Goal: Communication & Community: Answer question/provide support

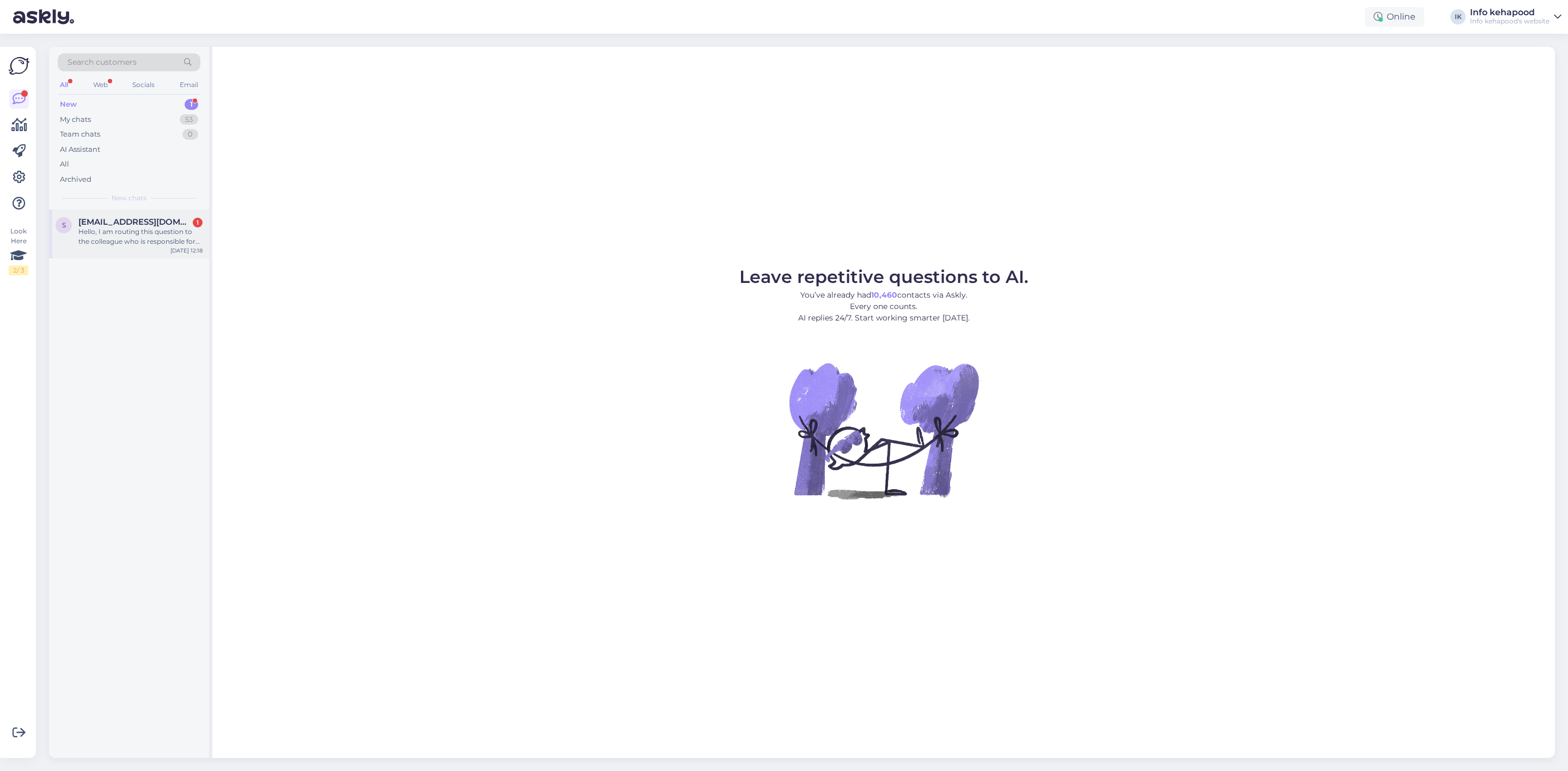
click at [119, 247] on div "s [EMAIL_ADDRESS][DOMAIN_NAME] 1 Hello, I am routing this question to the colle…" at bounding box center [128, 234] width 160 height 49
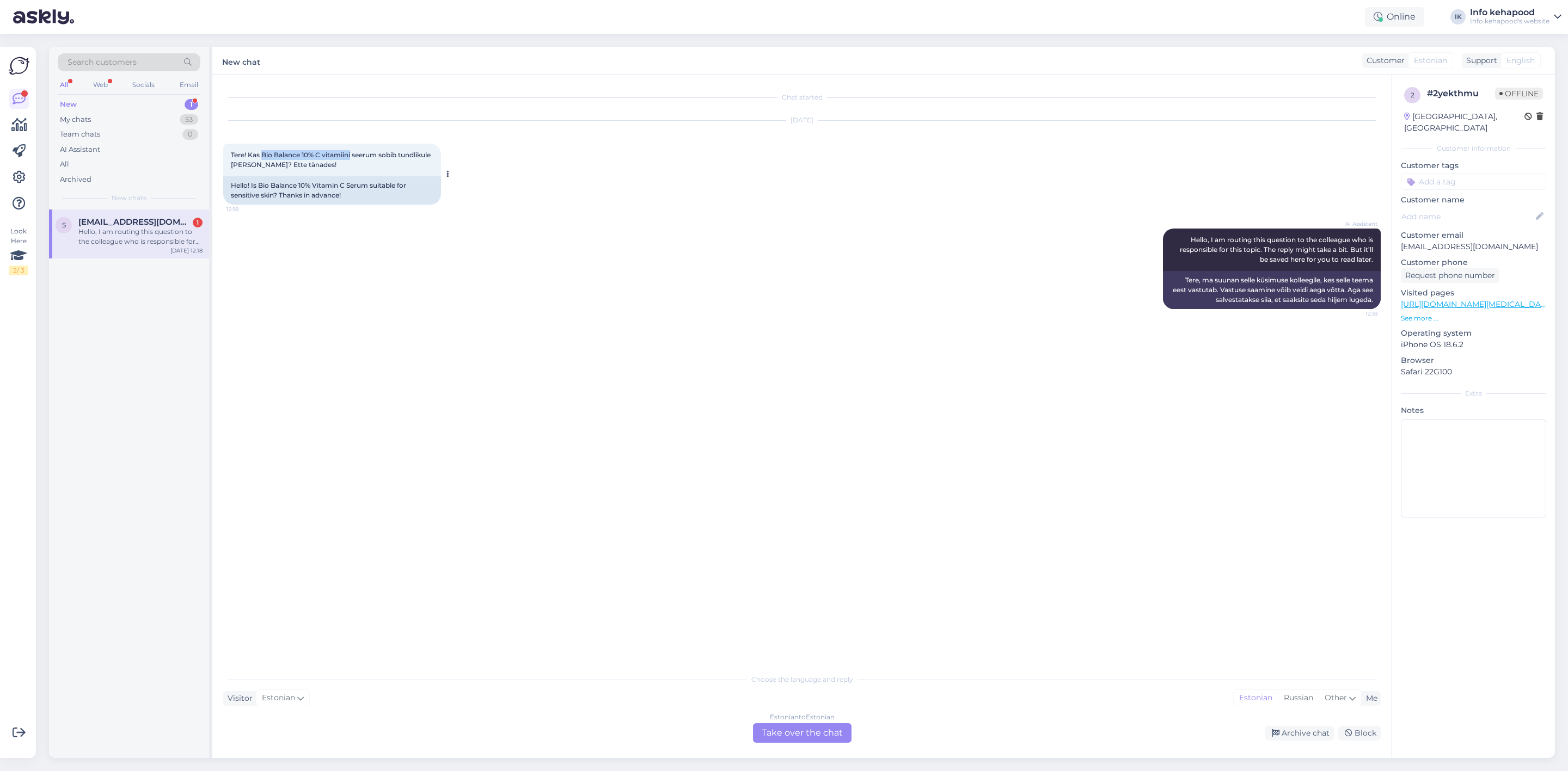
drag, startPoint x: 262, startPoint y: 156, endPoint x: 352, endPoint y: 154, distance: 90.0
click at [352, 154] on span "Tere! Kas Bio Balance 10% C vitamiini seerum sobib tundlikule [PERSON_NAME]? Et…" at bounding box center [331, 160] width 201 height 18
click at [858, 372] on div "Chat started [DATE] Tere! Kas Bio Balance 10% C vitamiini seerum sobib tundliku…" at bounding box center [807, 372] width 1167 height 573
click at [265, 155] on span "Tere! Kas Bio Balance 10% C vitamiini seerum sobib tundlikule [PERSON_NAME]? Et…" at bounding box center [331, 160] width 201 height 18
drag, startPoint x: 264, startPoint y: 155, endPoint x: 322, endPoint y: 155, distance: 58.0
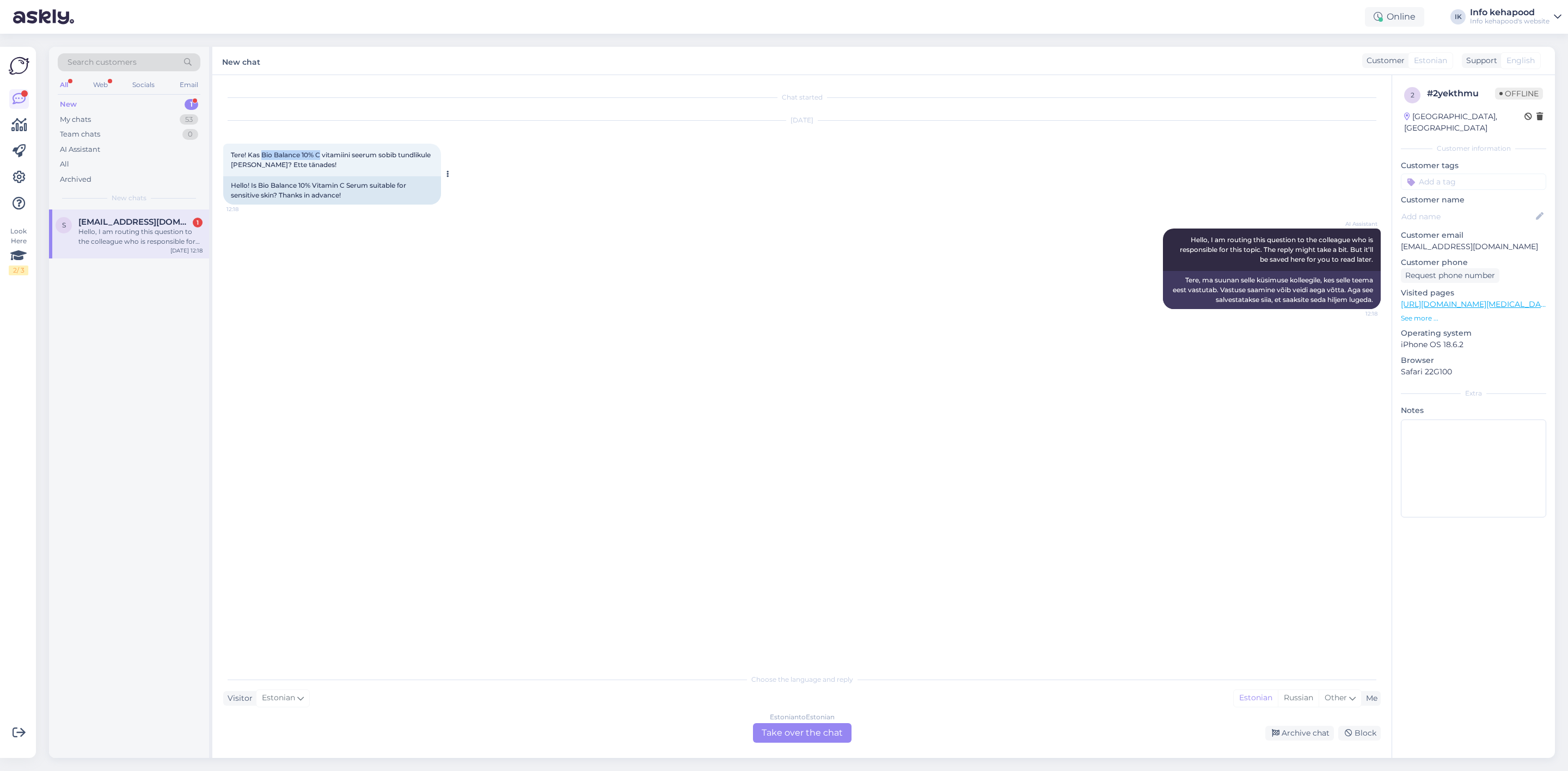
click at [322, 155] on span "Tere! Kas Bio Balance 10% C vitamiini seerum sobib tundlikule [PERSON_NAME]? Et…" at bounding box center [331, 160] width 201 height 18
copy span "Bio Balance 10% C"
click at [835, 742] on div "Estonian to Estonian Take over the chat" at bounding box center [802, 733] width 99 height 19
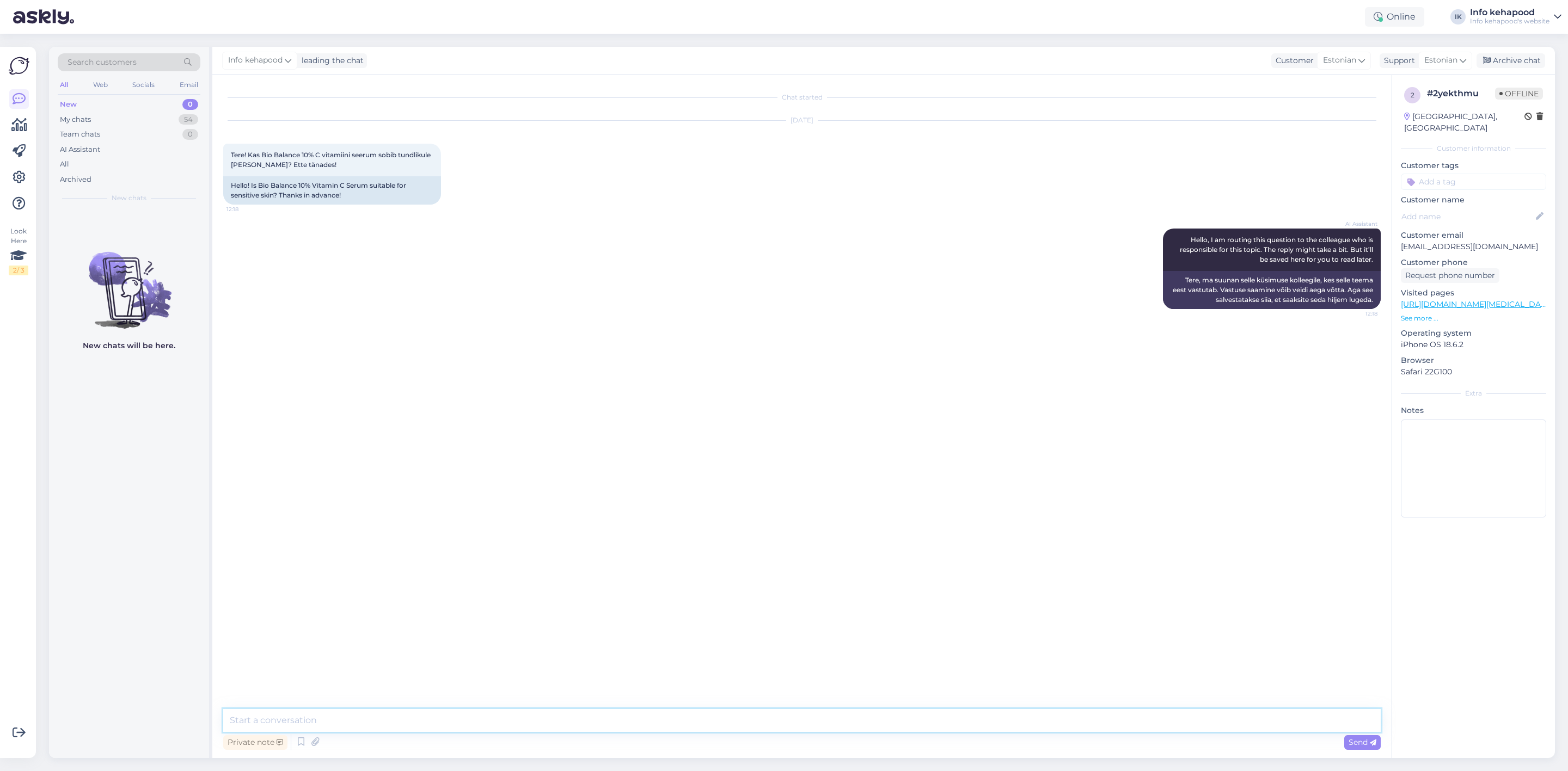
click at [656, 719] on textarea at bounding box center [802, 720] width 1158 height 23
paste textarea "10% L-askorbiinhape võib tundlikul nahal põhjustada kipitust, punetust või ärri…"
paste textarea "Soovitav on alati [PERSON_NAME] niisutav kreem, et vähendada võimalikku ärritus…"
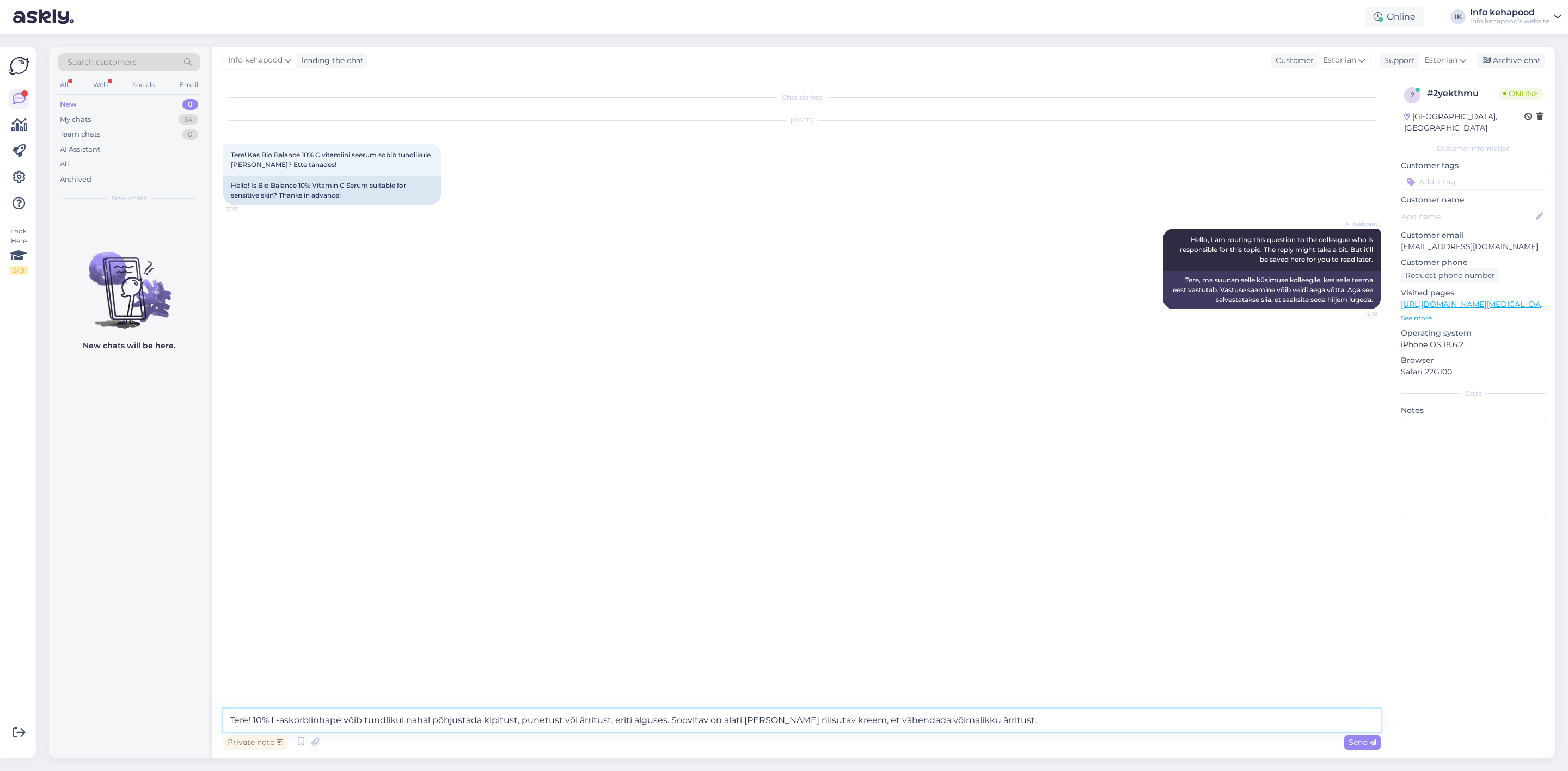
click at [1062, 718] on textarea "Tere! 10% L-askorbiinhape võib tundlikul nahal põhjustada kipitust, punetust võ…" at bounding box center [802, 720] width 1158 height 23
click at [1013, 720] on textarea "Tere! 10% L-askorbiinhape võib tundlikul nahal põhjustada kipitust, punetust võ…" at bounding box center [802, 720] width 1158 height 23
click at [1127, 720] on textarea "Tere! 10% L-askorbiinhape võib tundlikul nahal põhjustada kipitust, punetust võ…" at bounding box center [802, 720] width 1158 height 23
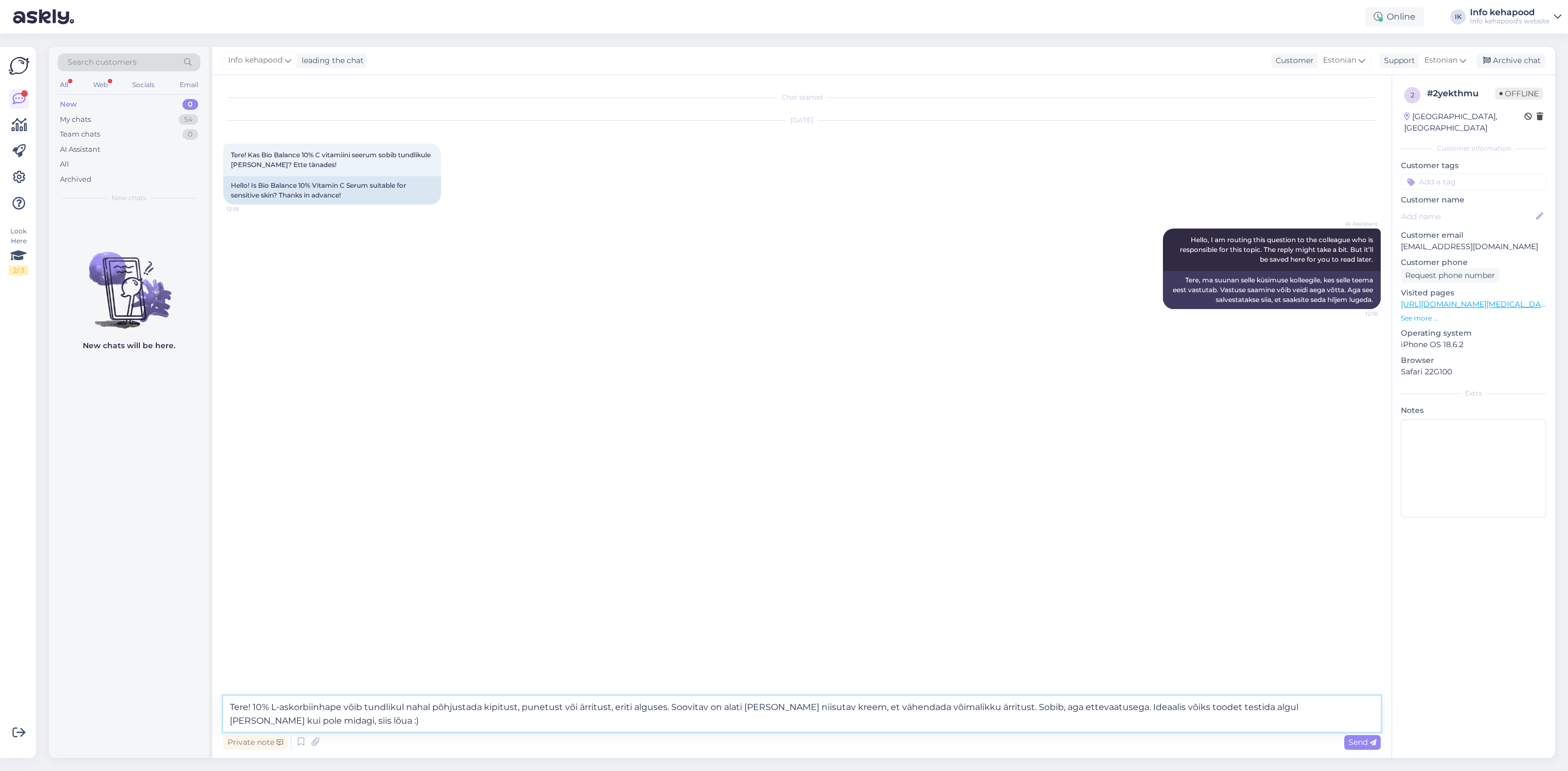
click at [279, 717] on textarea "Tere! 10% L-askorbiinhape võib tundlikul nahal põhjustada kipitust, punetust võ…" at bounding box center [802, 714] width 1158 height 36
paste textarea "kõrva taga või lõua all"
click at [406, 724] on textarea "Tere! 10% L-askorbiinhape võib tundlikul nahal põhjustada kipitust, punetust võ…" at bounding box center [802, 714] width 1158 height 36
type textarea "Tere! 10% L-askorbiinhape võib tundlikul nahal põhjustada kipitust, punetust võ…"
click at [1360, 743] on span "Send" at bounding box center [1363, 742] width 28 height 10
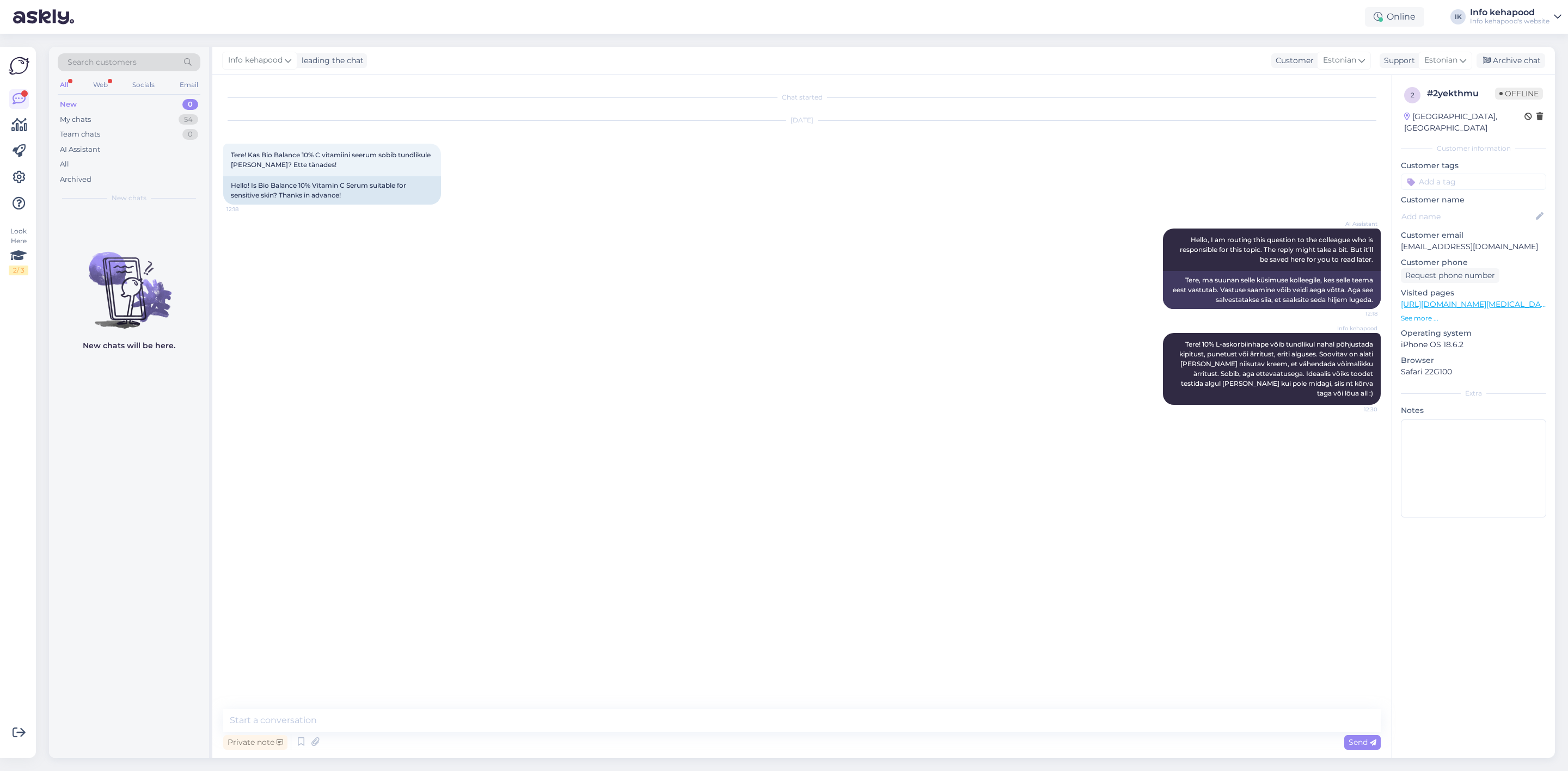
click at [85, 84] on div "All Web Socials Email" at bounding box center [129, 86] width 142 height 17
click at [95, 85] on div "Web" at bounding box center [100, 85] width 19 height 14
click at [67, 82] on div "All" at bounding box center [64, 85] width 13 height 14
click at [111, 120] on div "My chats 54" at bounding box center [129, 119] width 142 height 15
